Goal: Information Seeking & Learning: Learn about a topic

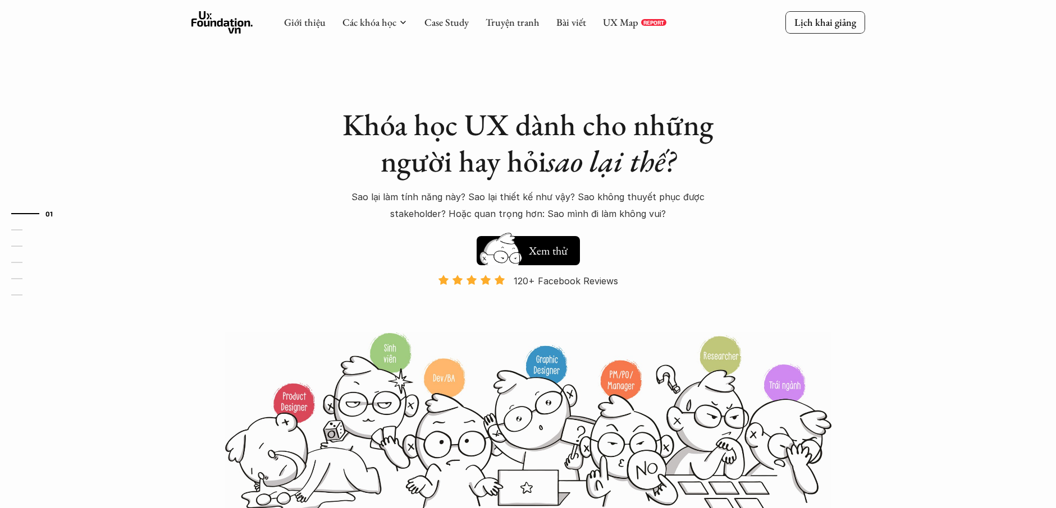
click at [415, 18] on div "Giới thiệu Các khóa học Case Study Truyện tranh Bài viết UX Map REPORT" at bounding box center [475, 22] width 382 height 22
click at [432, 23] on link "Case Study" at bounding box center [446, 22] width 44 height 13
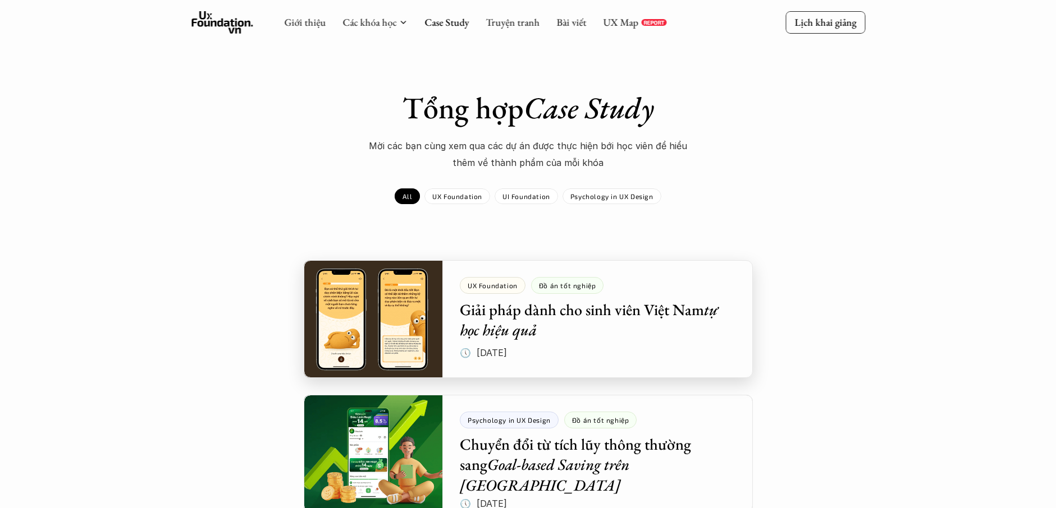
click at [410, 320] on div at bounding box center [528, 319] width 449 height 118
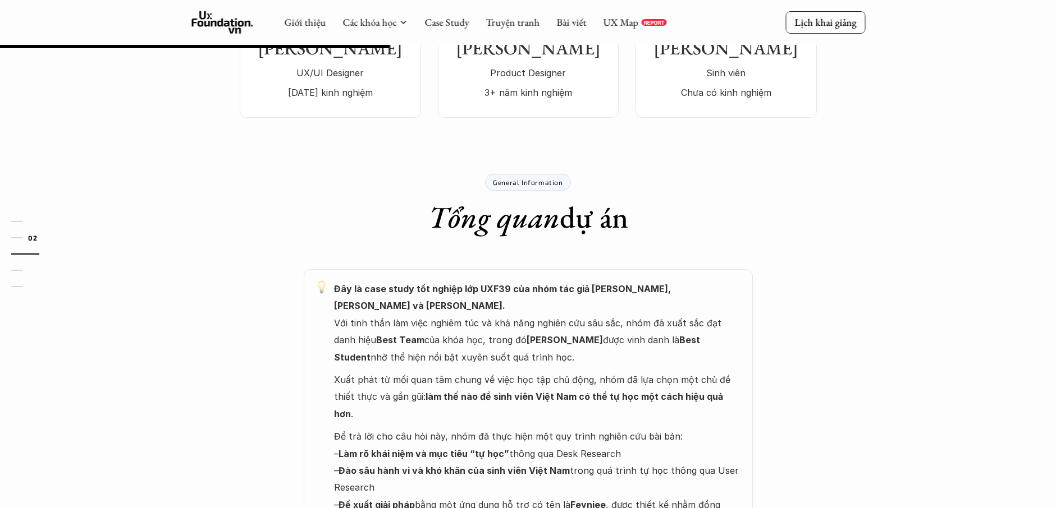
scroll to position [177, 0]
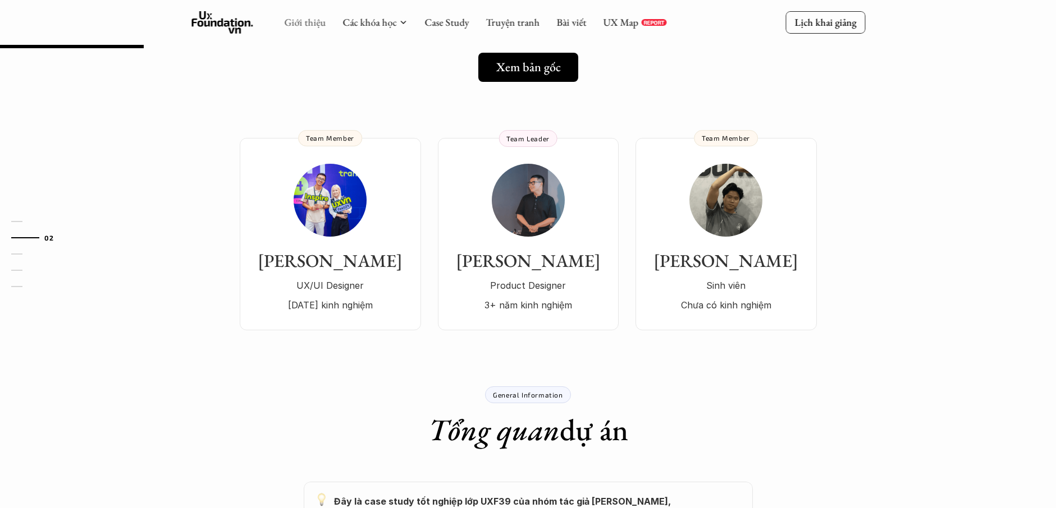
click at [310, 24] on link "Giới thiệu" at bounding box center [305, 22] width 42 height 13
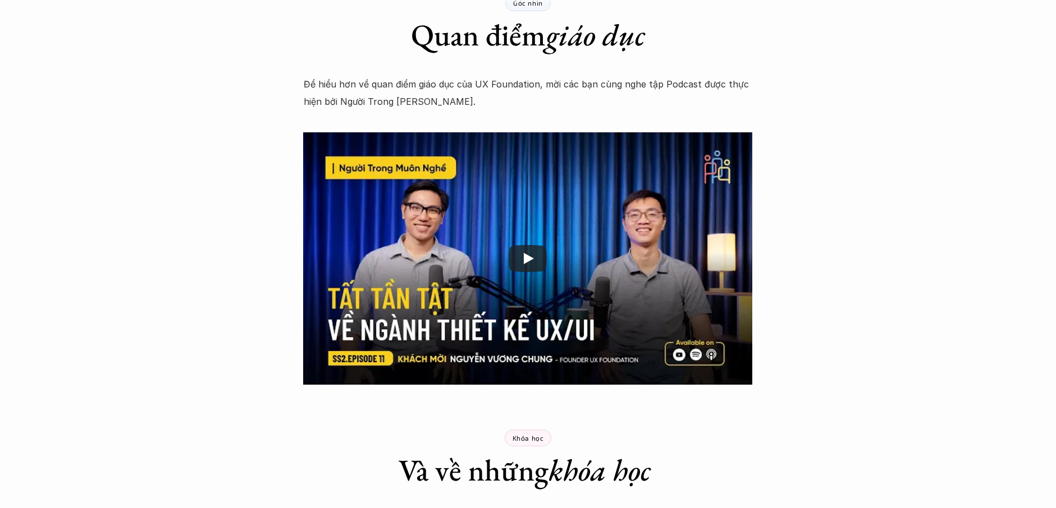
scroll to position [1437, 0]
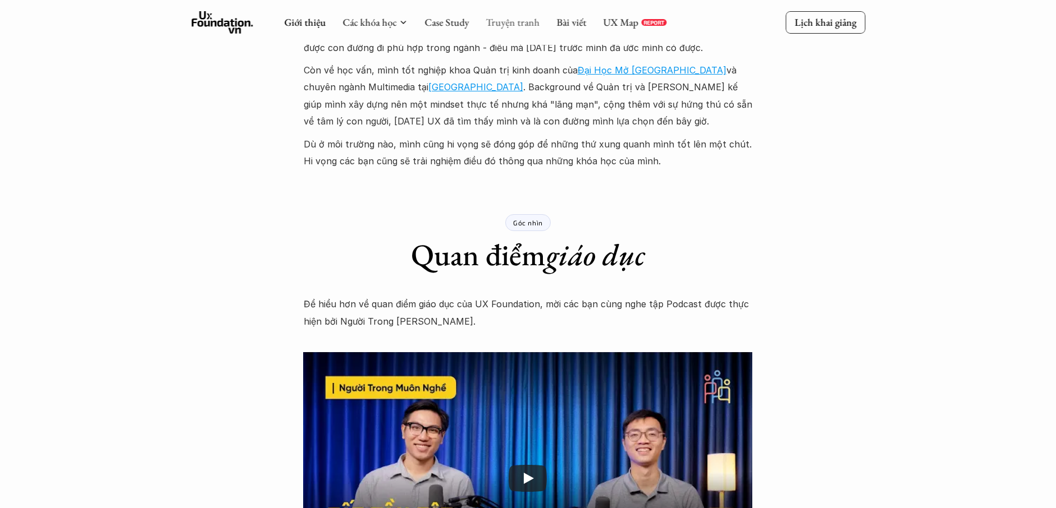
click at [494, 25] on link "Truyện tranh" at bounding box center [512, 22] width 54 height 13
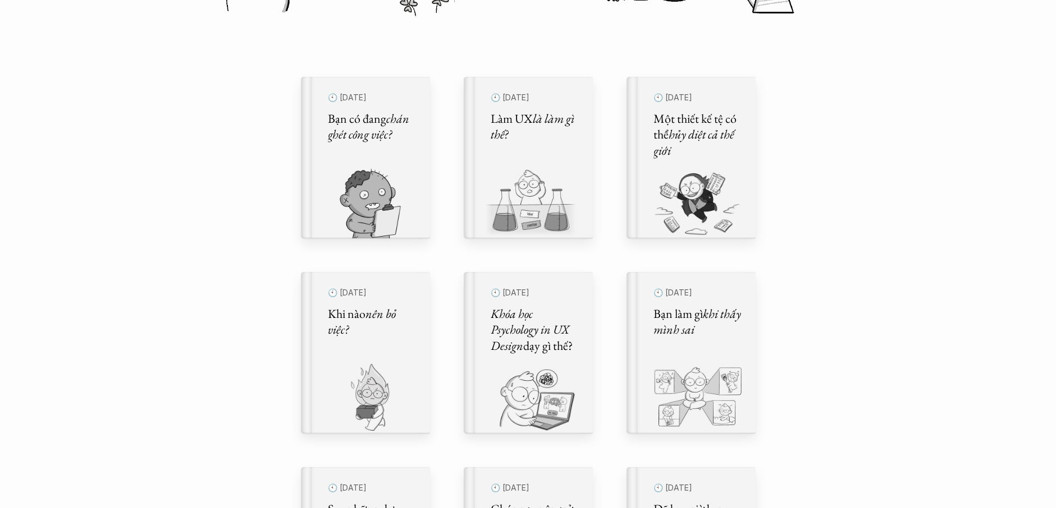
scroll to position [404, 0]
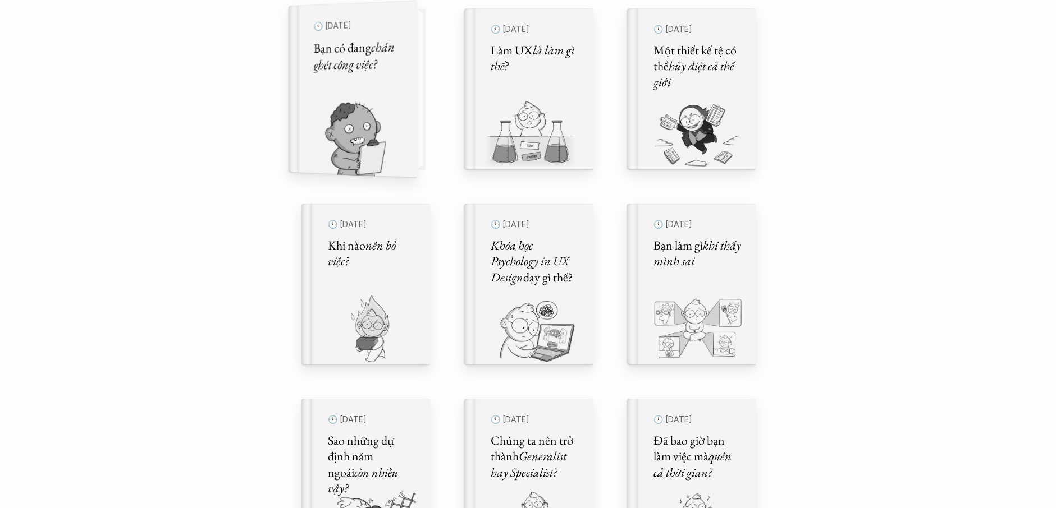
click at [367, 115] on img at bounding box center [345, 138] width 115 height 77
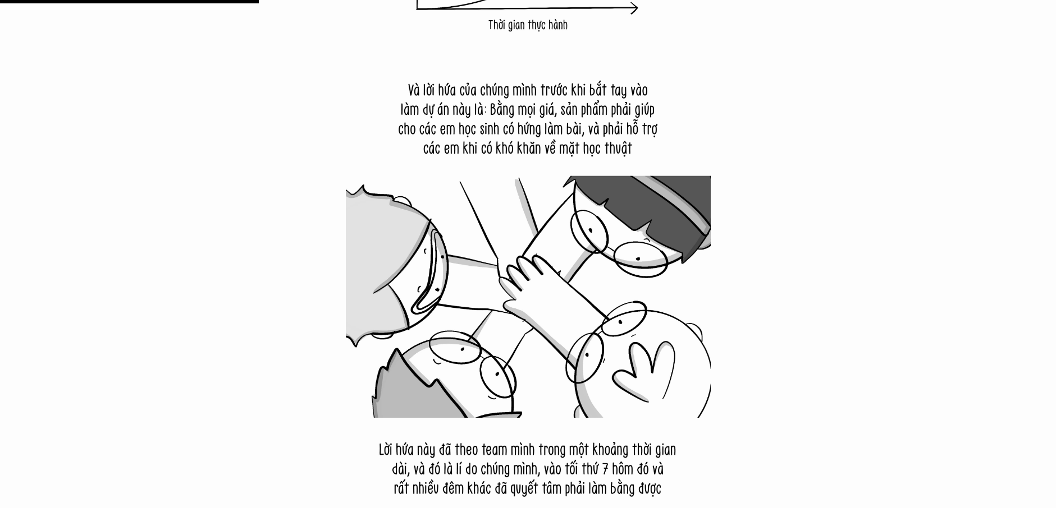
scroll to position [4040, 0]
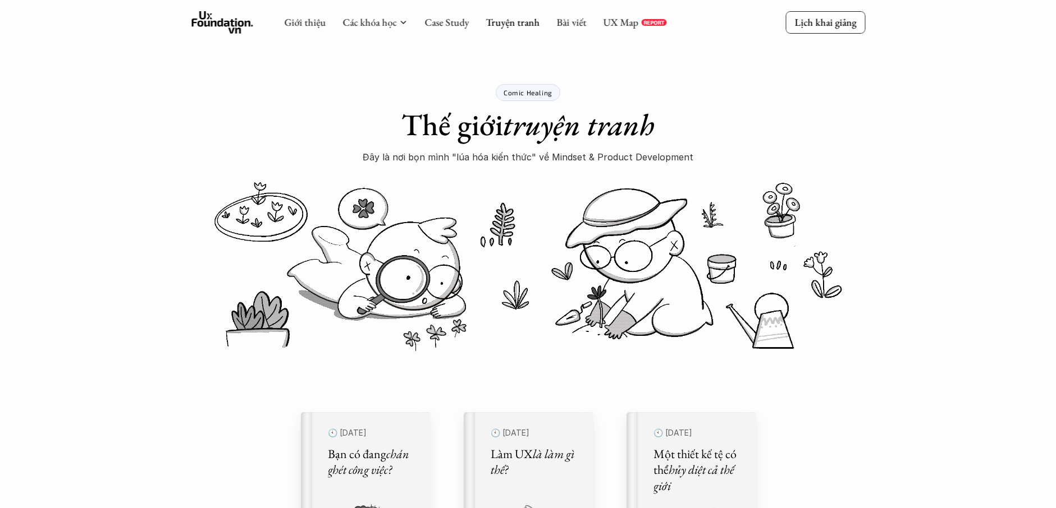
click at [576, 29] on div "Giới thiệu Các khóa học Case Study Truyện tranh Bài viết UX Map REPORT" at bounding box center [475, 22] width 382 height 22
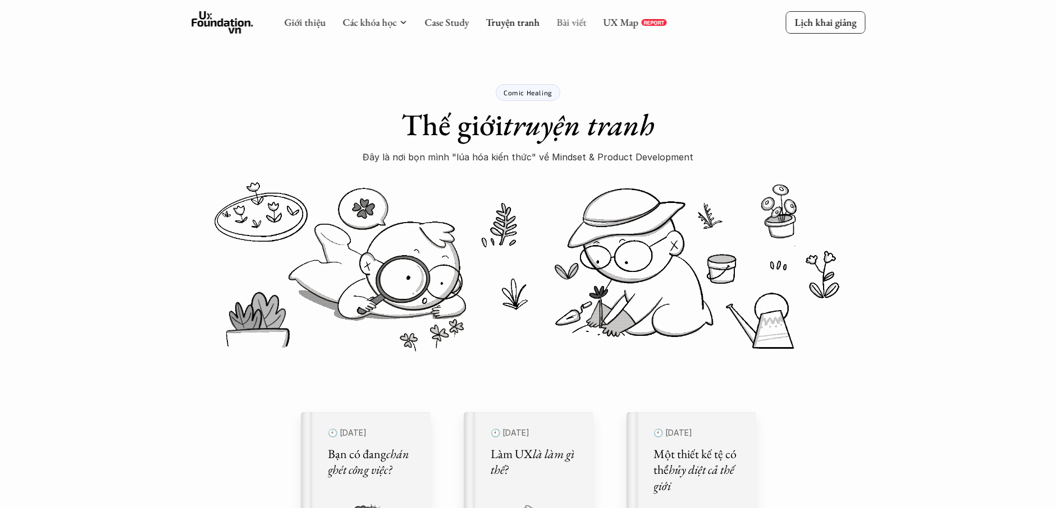
click at [572, 21] on link "Bài viết" at bounding box center [571, 22] width 30 height 13
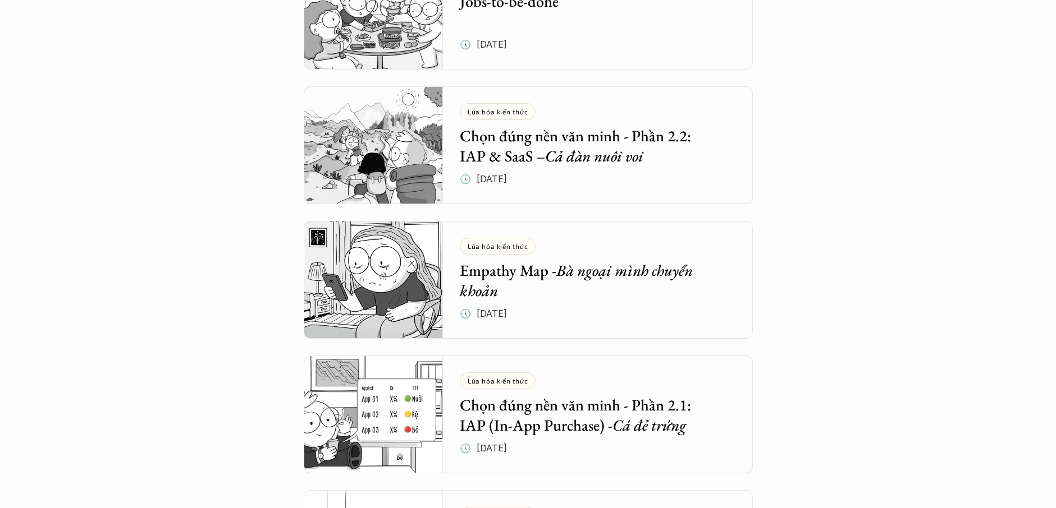
scroll to position [808, 0]
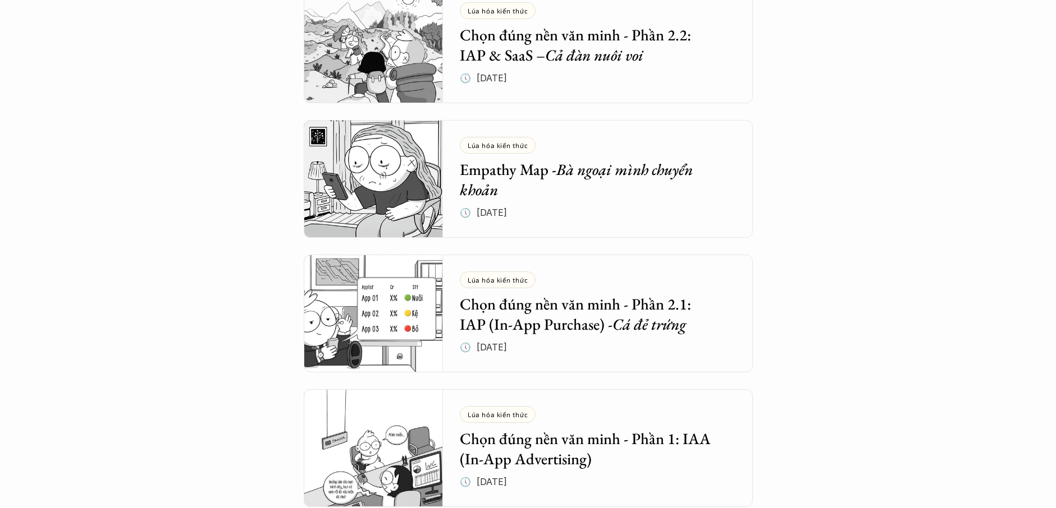
click at [531, 190] on h5 "Empathy Map - Bà ngoại mình chuyển khoản" at bounding box center [589, 179] width 259 height 41
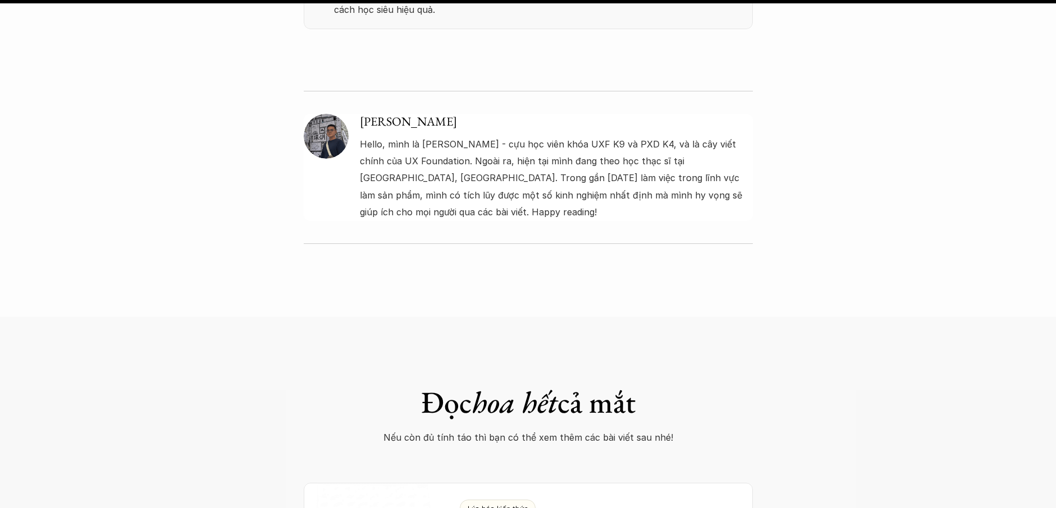
scroll to position [4545, 0]
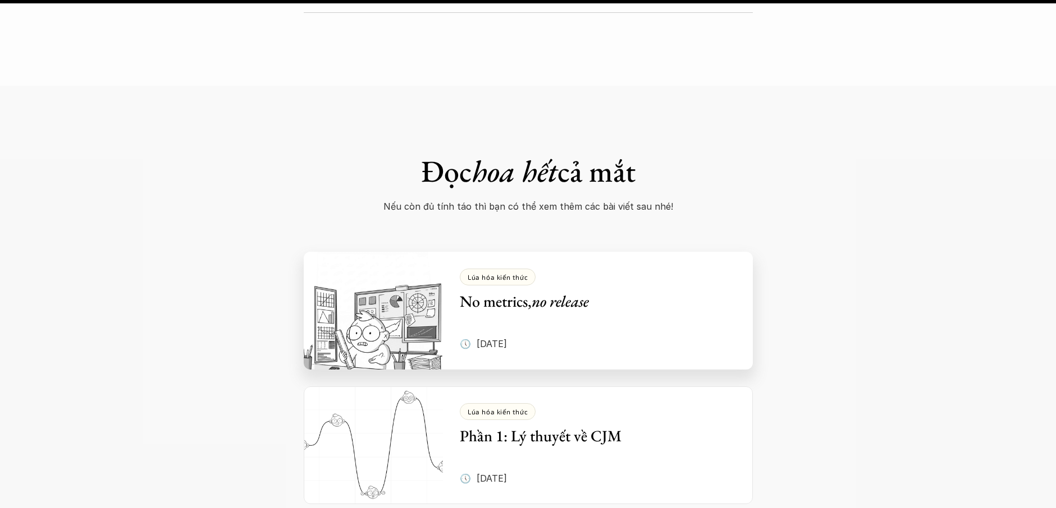
click at [522, 262] on div "Lúa hóa kiến thức No metrics, no release 🕔 [DATE]" at bounding box center [606, 311] width 293 height 118
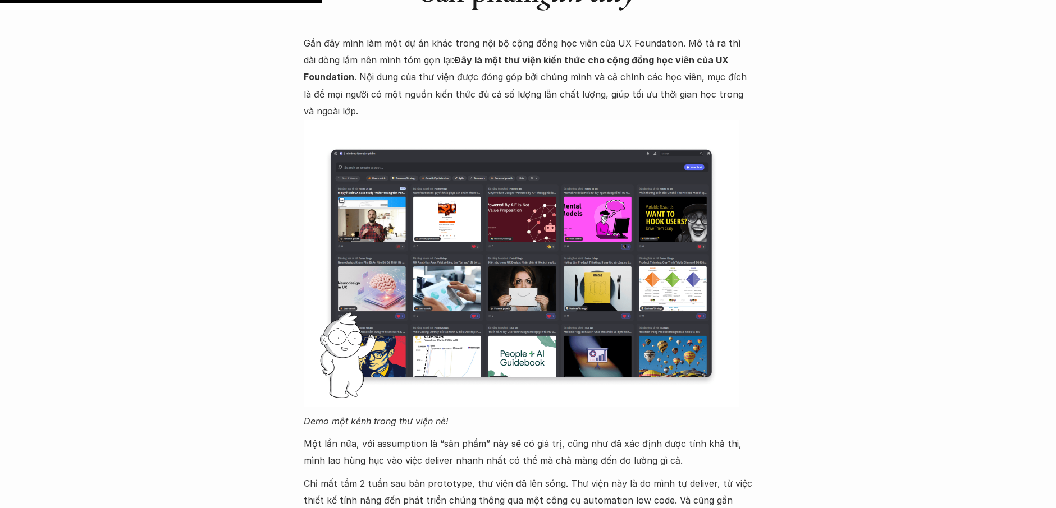
scroll to position [1111, 0]
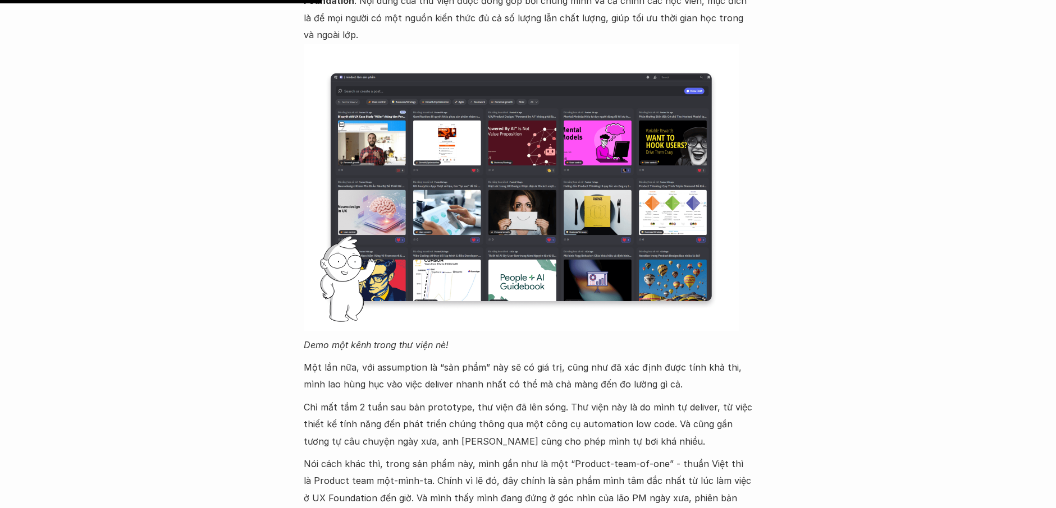
click at [590, 186] on img at bounding box center [521, 187] width 435 height 287
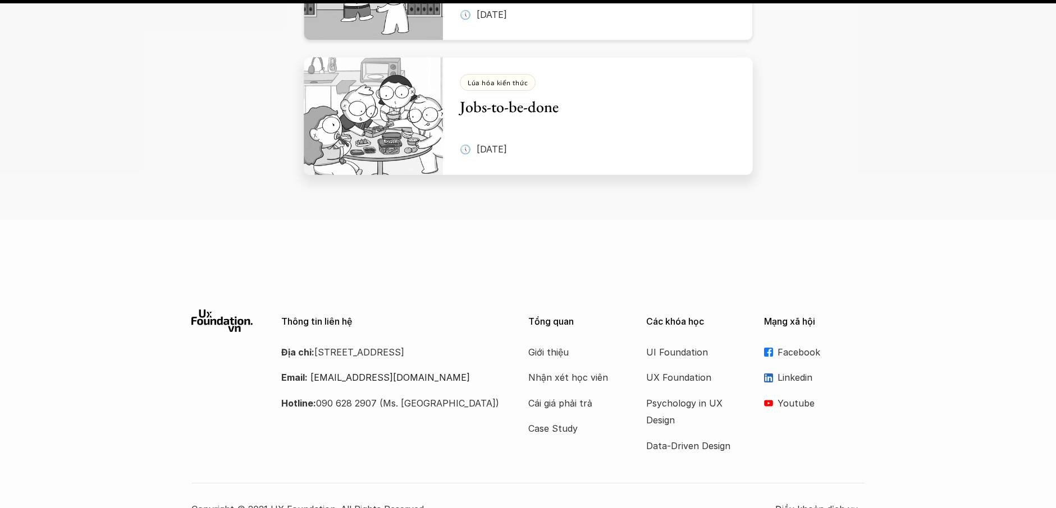
scroll to position [4688, 0]
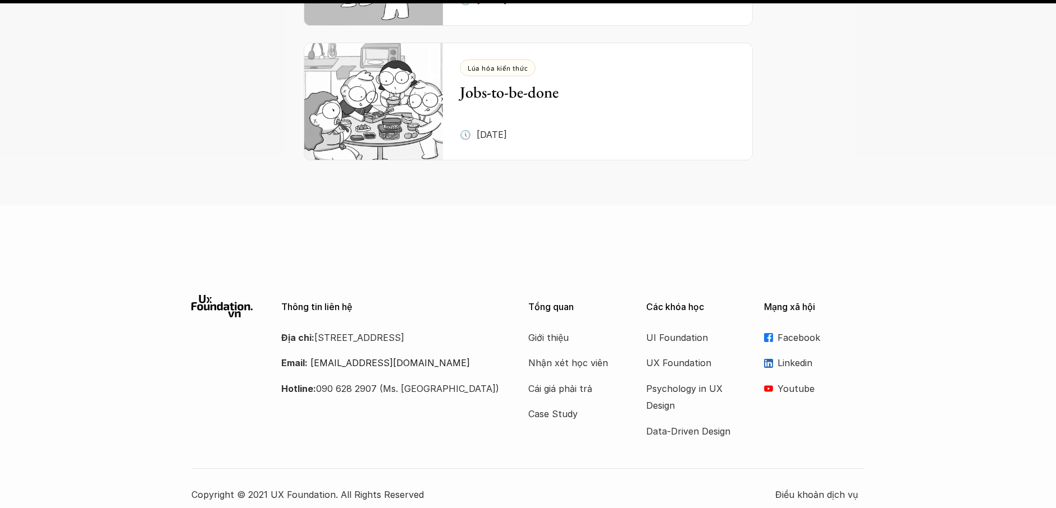
click at [792, 329] on p "Facebook" at bounding box center [821, 337] width 88 height 17
